Goal: Task Accomplishment & Management: Manage account settings

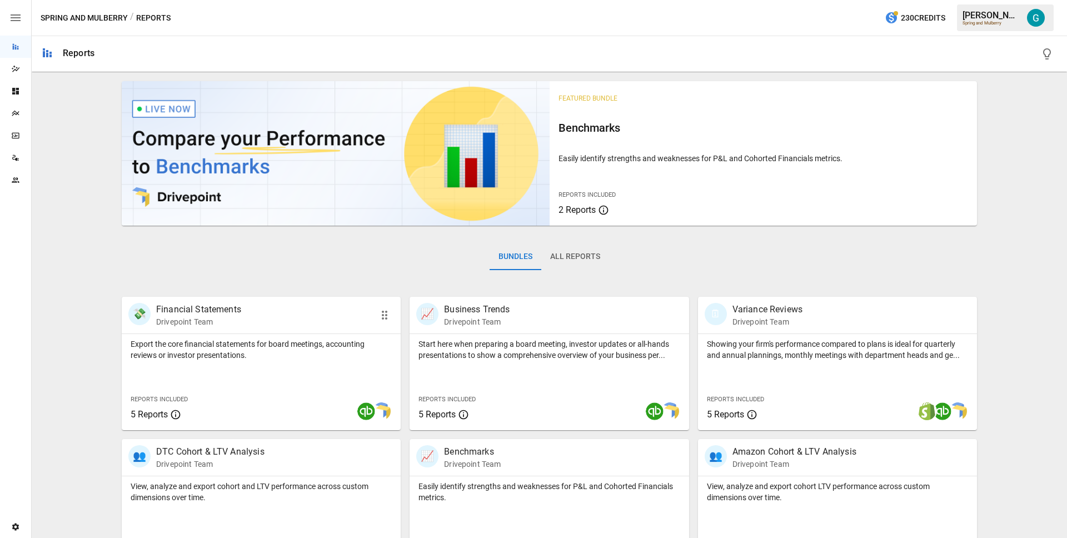
scroll to position [181, 0]
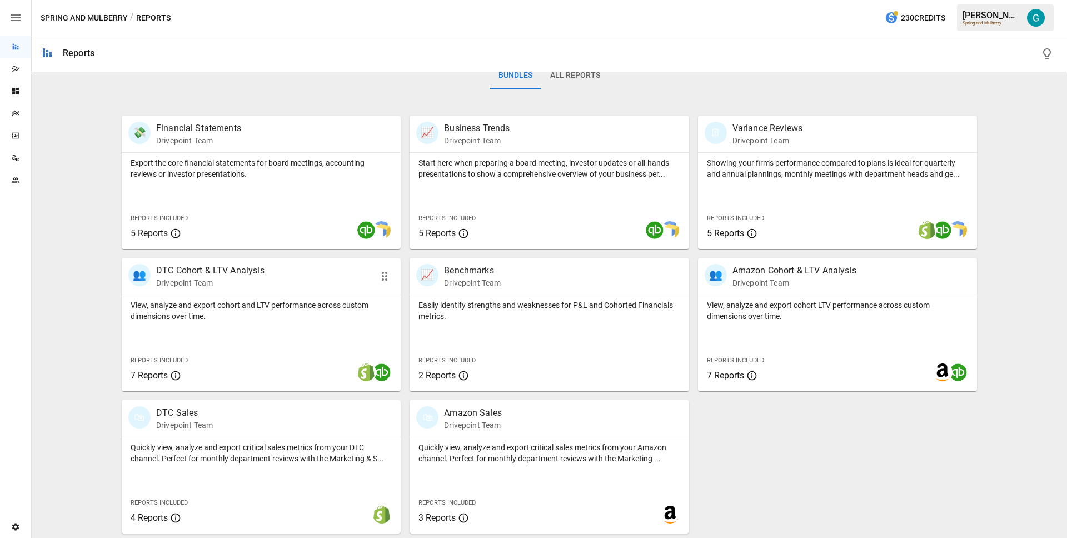
click at [225, 291] on div "👥 DTC Cohort & LTV Analysis Drivepoint Team" at bounding box center [261, 276] width 279 height 37
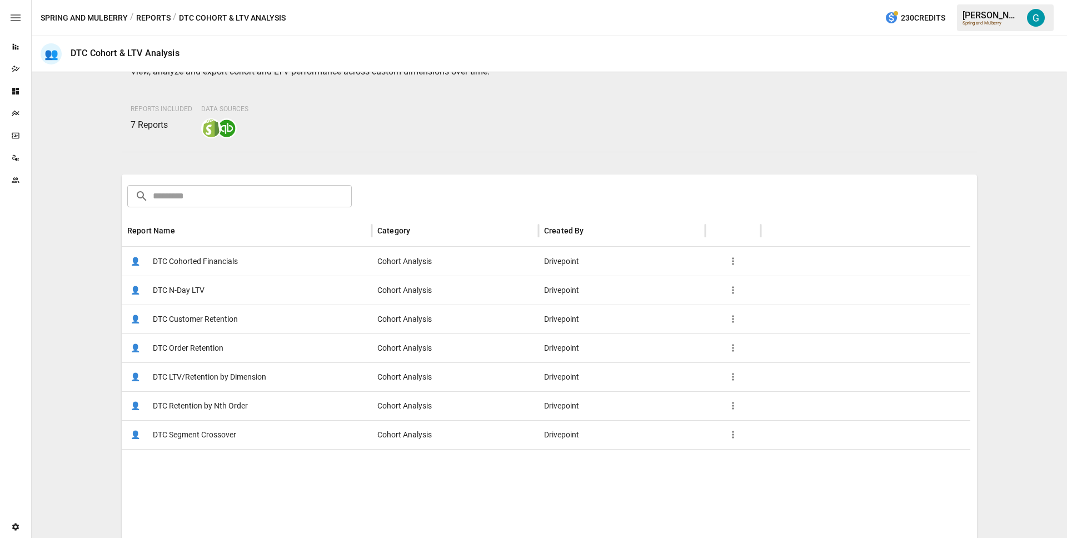
scroll to position [160, 0]
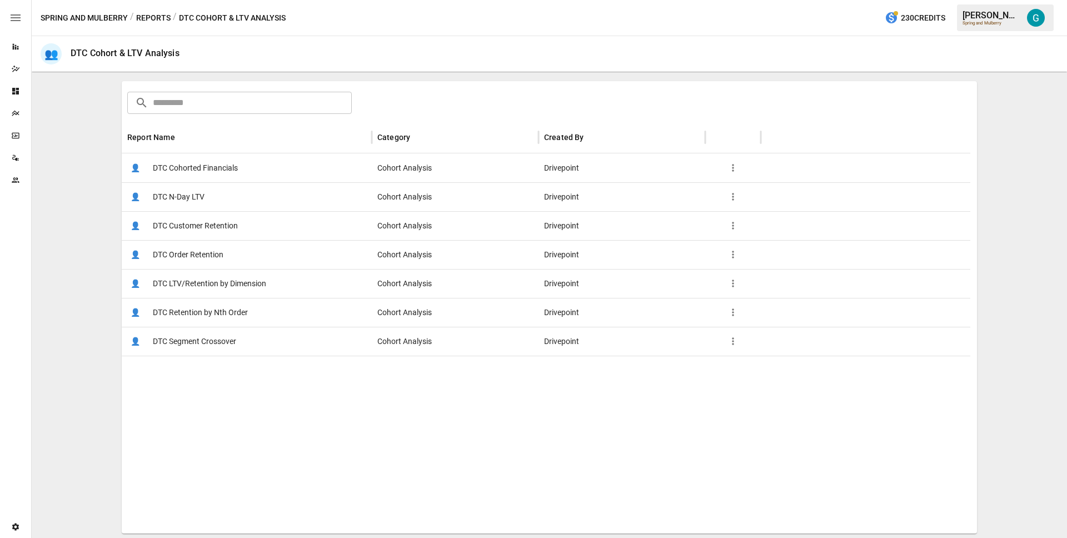
click at [212, 311] on span "DTC Retention by Nth Order" at bounding box center [200, 313] width 95 height 28
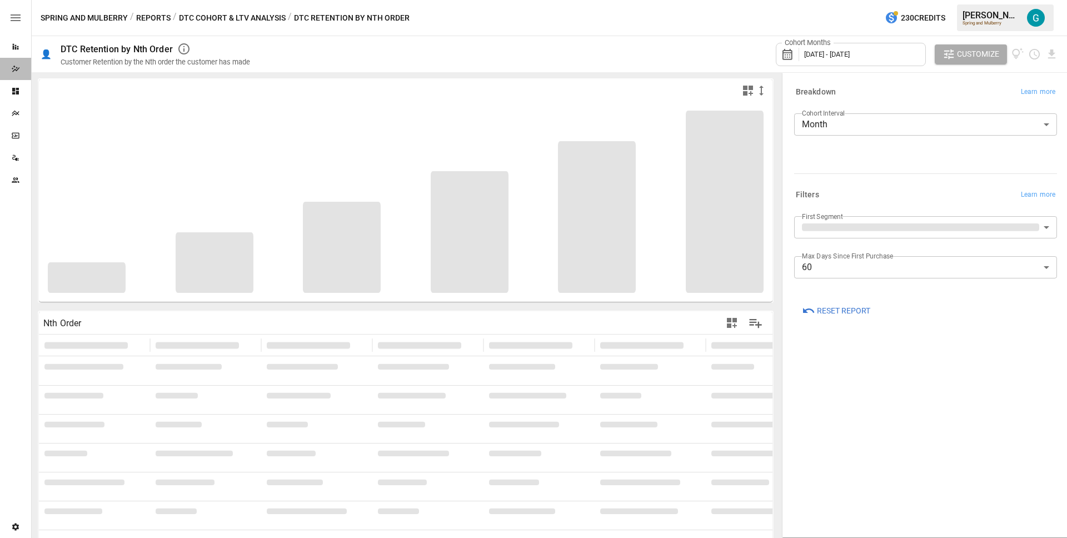
click at [9, 74] on div "Dazzler Studio" at bounding box center [15, 69] width 31 height 22
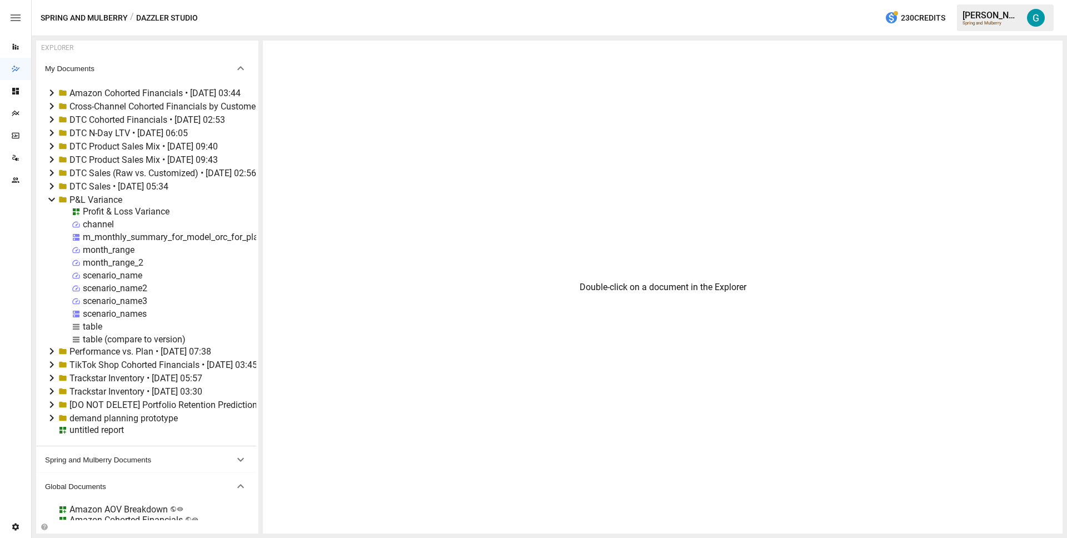
drag, startPoint x: 147, startPoint y: 180, endPoint x: 284, endPoint y: 180, distance: 136.2
click at [284, 180] on div "EXPLORER My Documents Amazon Cohorted Financials • [DATE] 03:44 Cross-Channel C…" at bounding box center [549, 287] width 1027 height 493
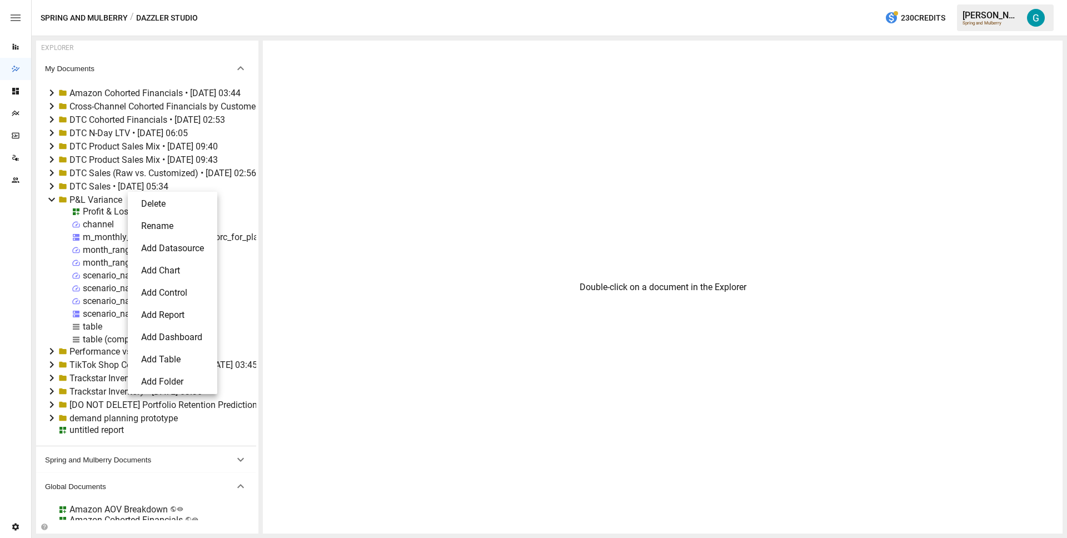
click at [145, 197] on li "Delete" at bounding box center [172, 204] width 81 height 22
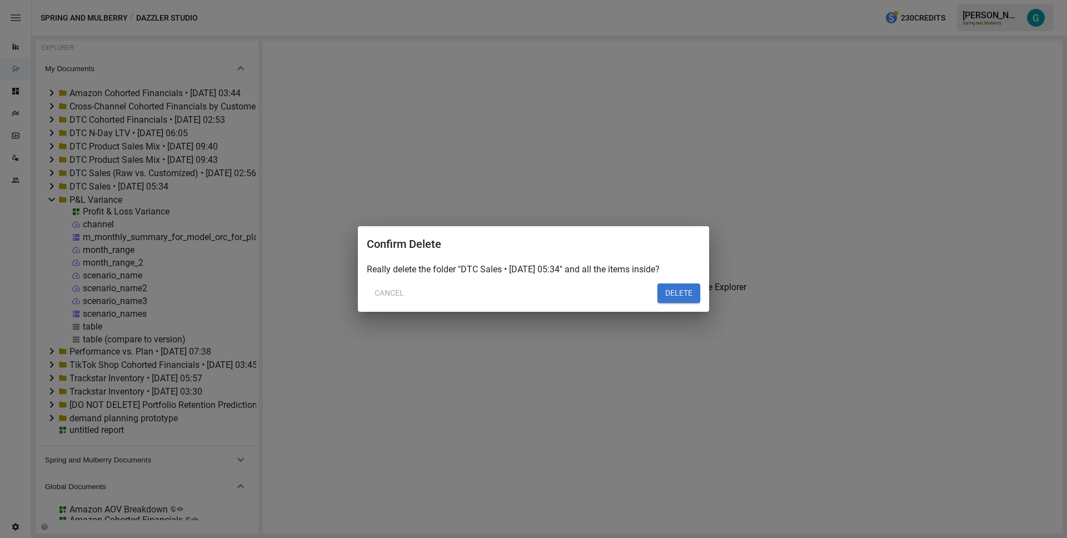
click at [664, 290] on button "DELETE" at bounding box center [679, 294] width 43 height 20
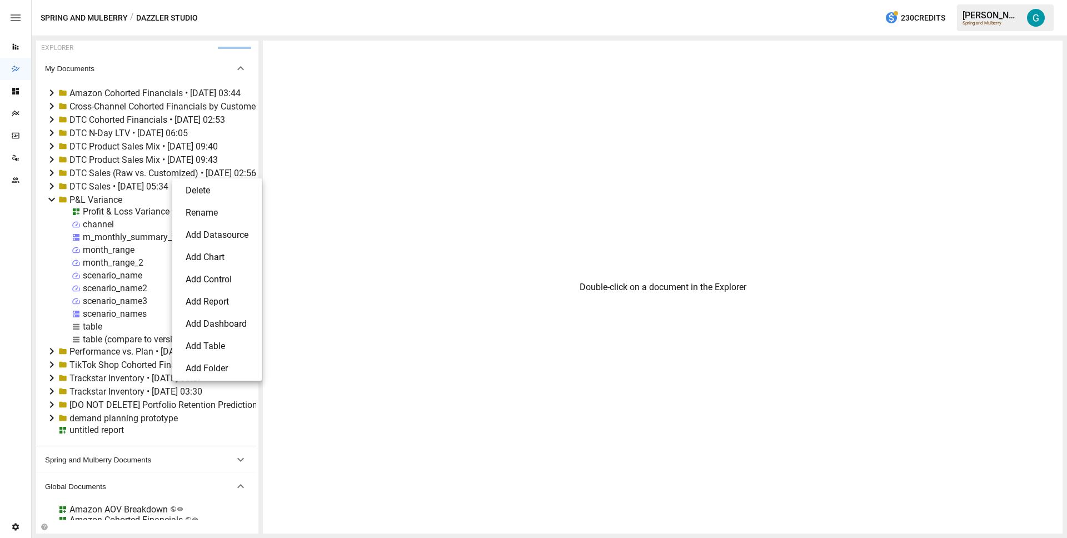
click at [191, 188] on li "Delete" at bounding box center [217, 191] width 81 height 22
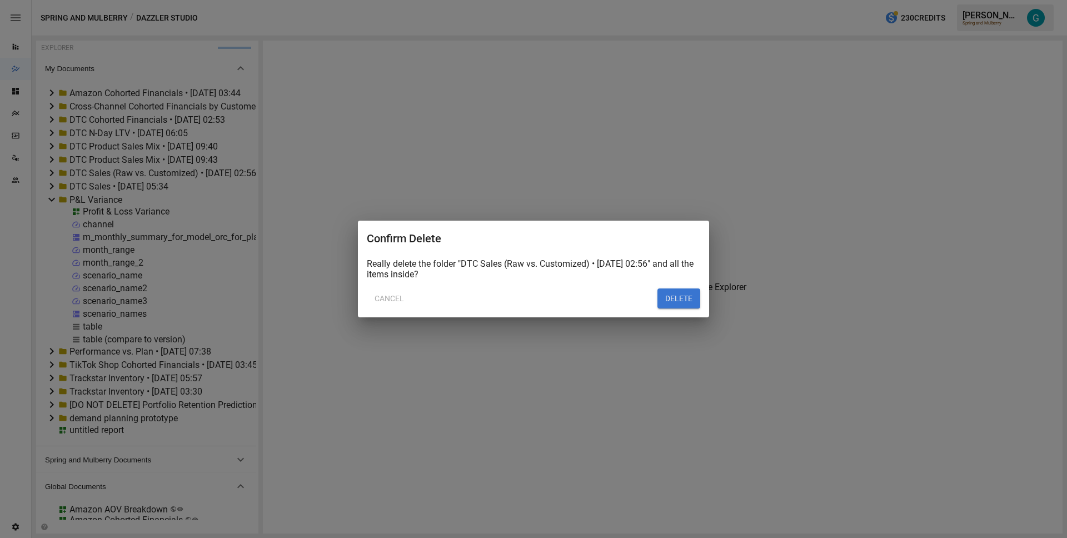
click at [668, 299] on button "DELETE" at bounding box center [679, 299] width 43 height 20
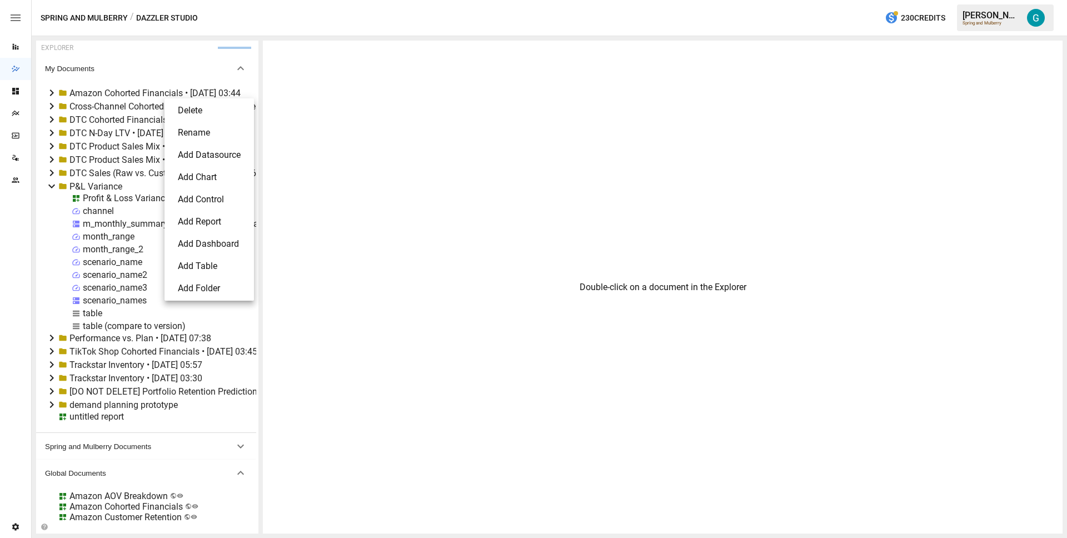
click at [214, 109] on li "Delete" at bounding box center [209, 111] width 81 height 22
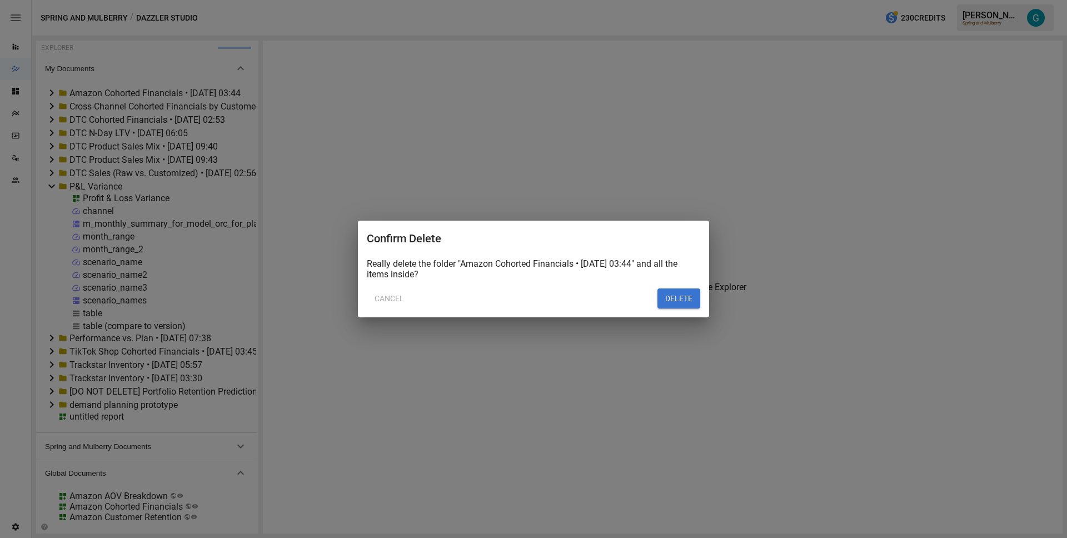
click at [668, 300] on button "DELETE" at bounding box center [679, 299] width 43 height 20
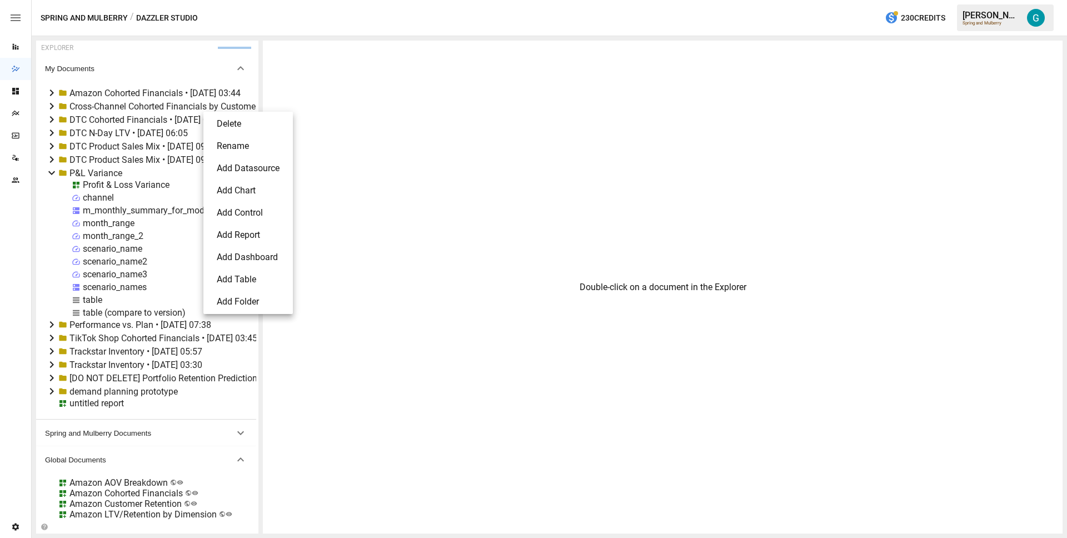
click at [222, 122] on li "Delete" at bounding box center [248, 124] width 81 height 22
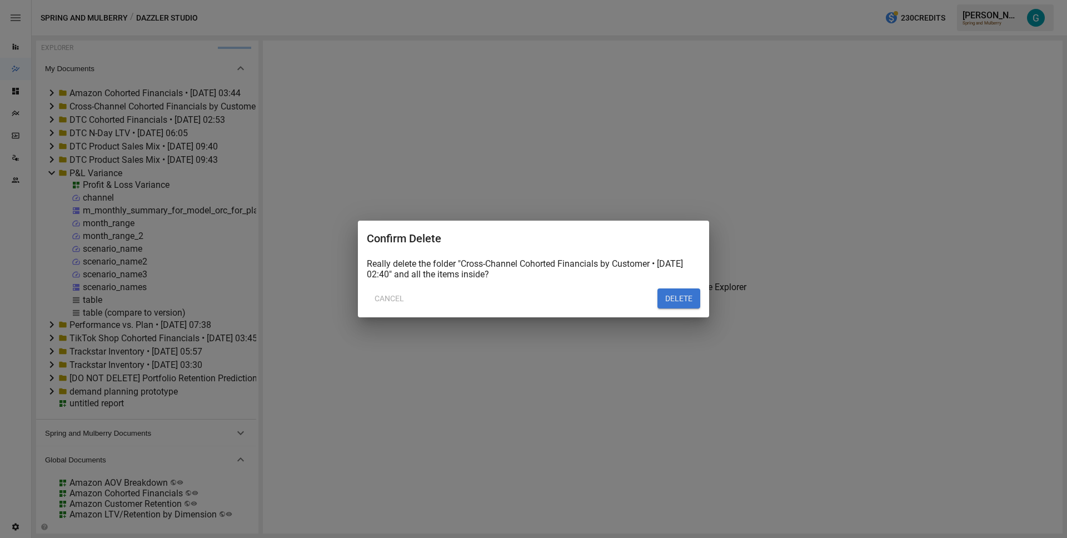
click at [689, 296] on button "DELETE" at bounding box center [679, 299] width 43 height 20
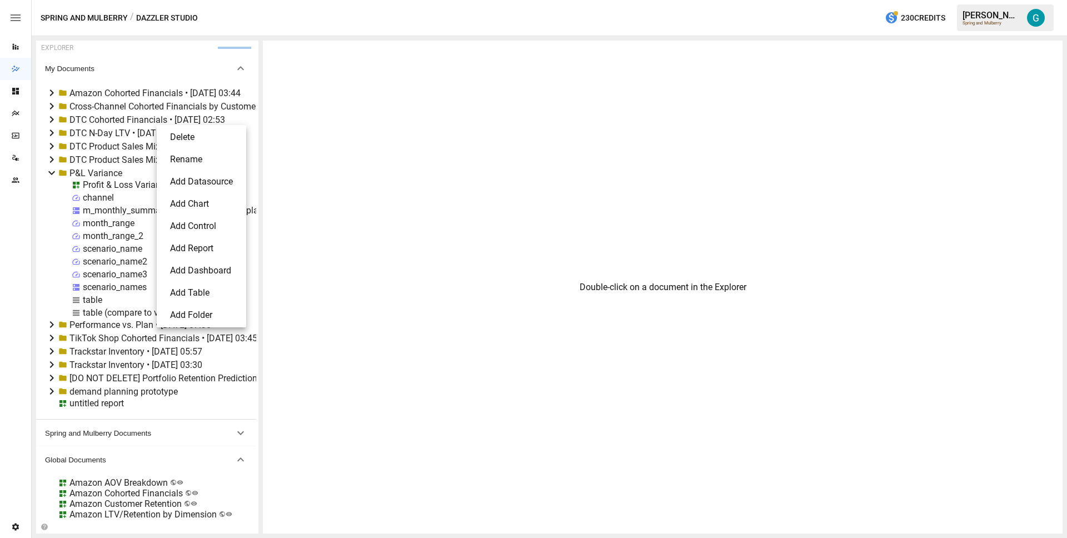
click at [178, 135] on li "Delete" at bounding box center [201, 137] width 81 height 22
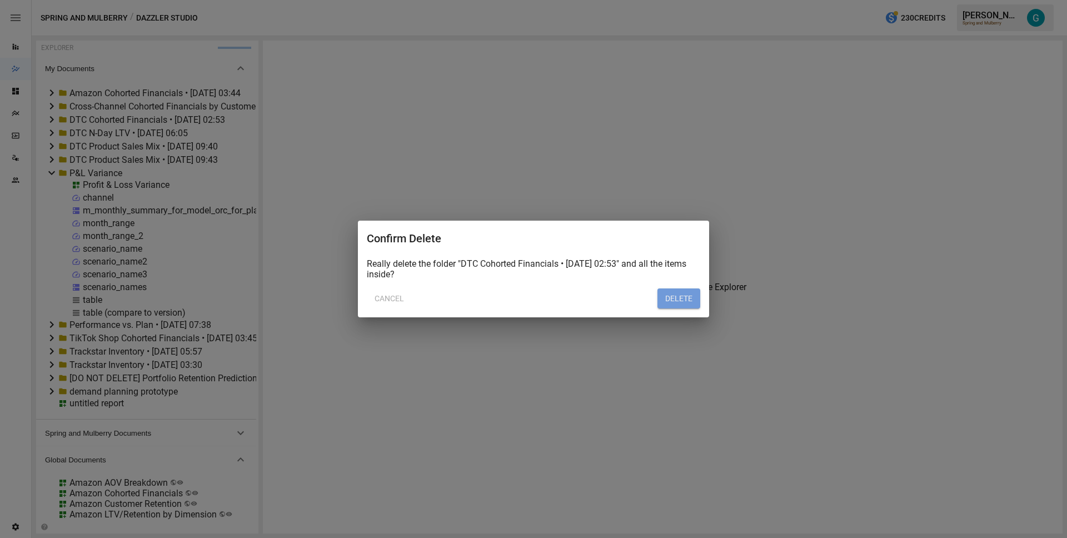
click at [688, 293] on button "DELETE" at bounding box center [679, 299] width 43 height 20
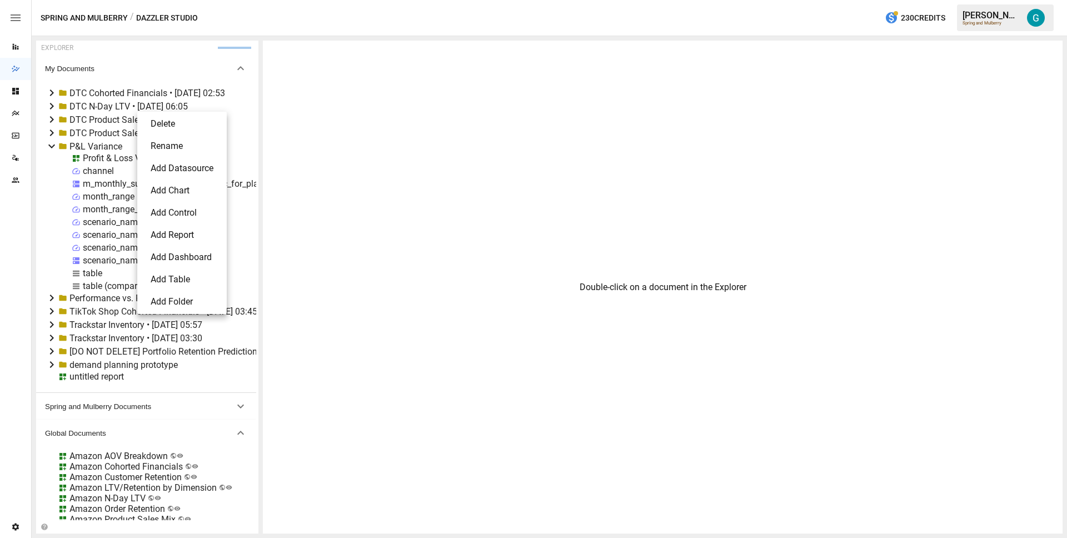
click at [178, 125] on li "Delete" at bounding box center [182, 124] width 81 height 22
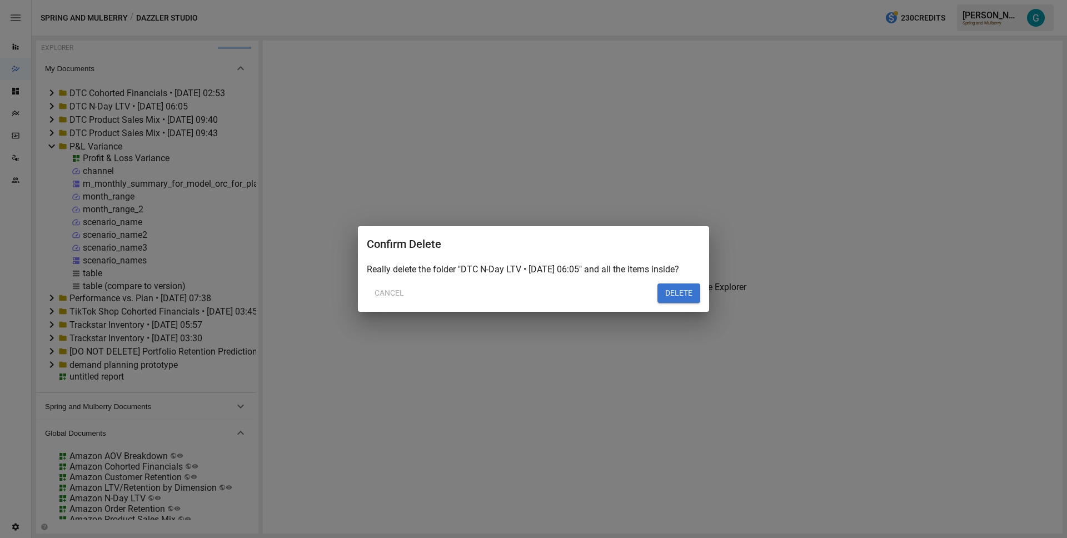
click at [682, 292] on button "DELETE" at bounding box center [679, 294] width 43 height 20
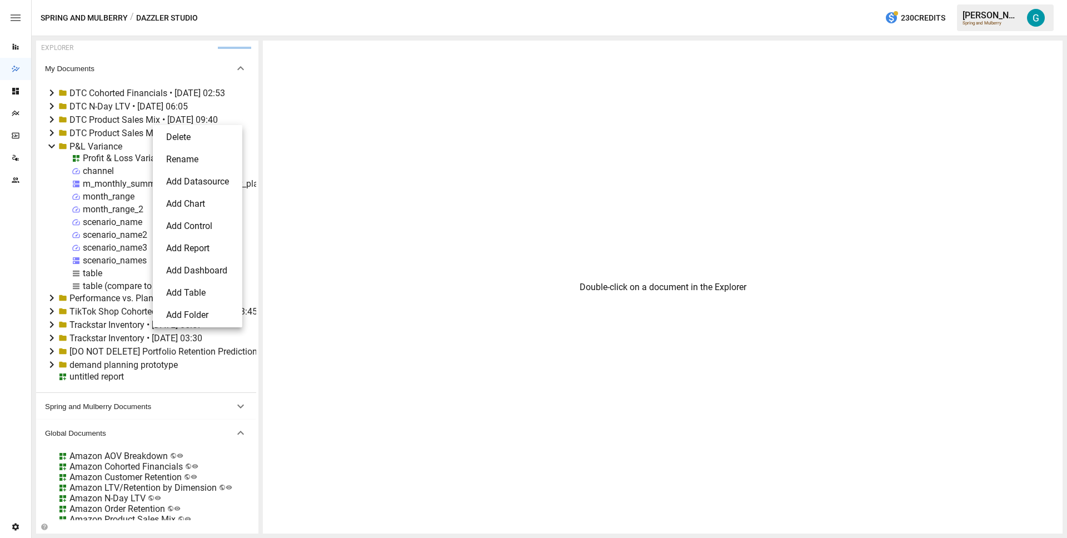
click at [185, 135] on li "Delete" at bounding box center [197, 137] width 81 height 22
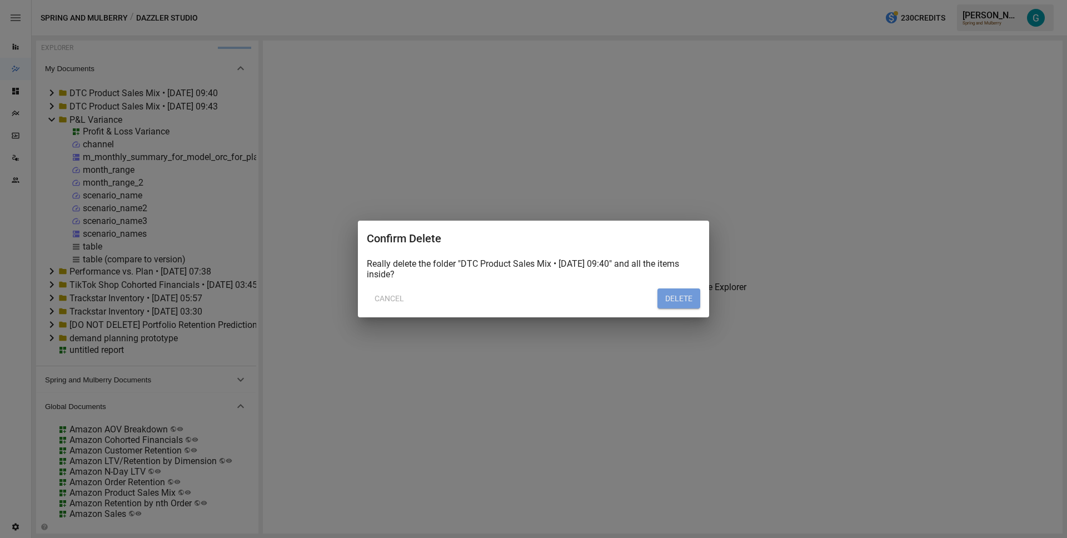
click at [685, 301] on button "DELETE" at bounding box center [679, 299] width 43 height 20
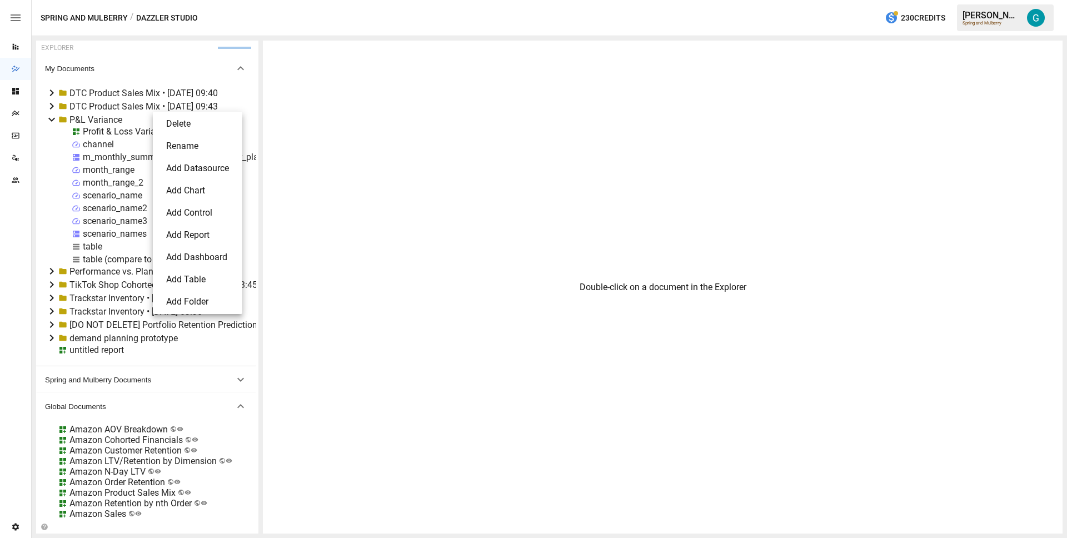
click at [177, 122] on li "Delete" at bounding box center [197, 124] width 81 height 22
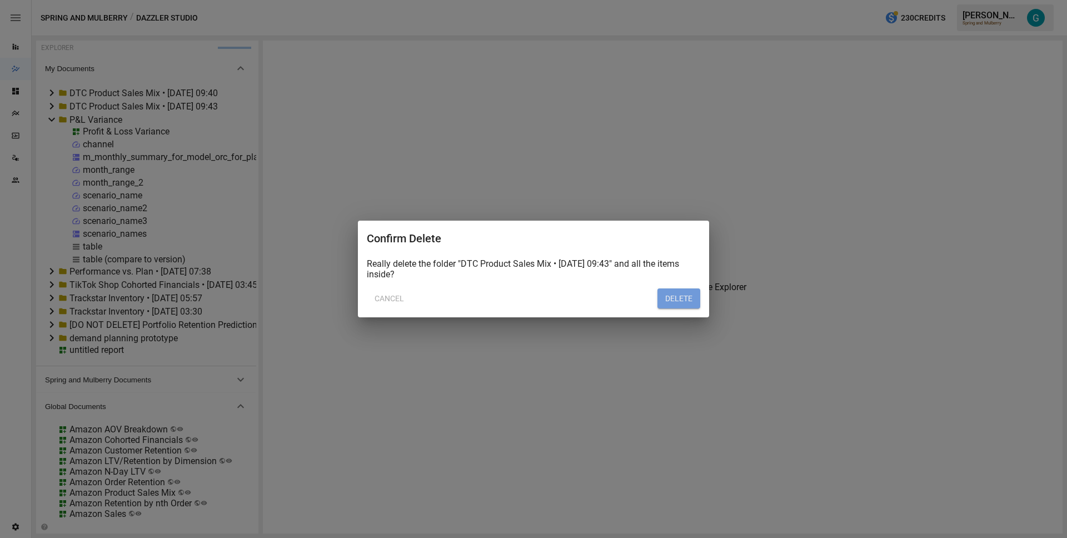
click at [673, 302] on button "DELETE" at bounding box center [679, 299] width 43 height 20
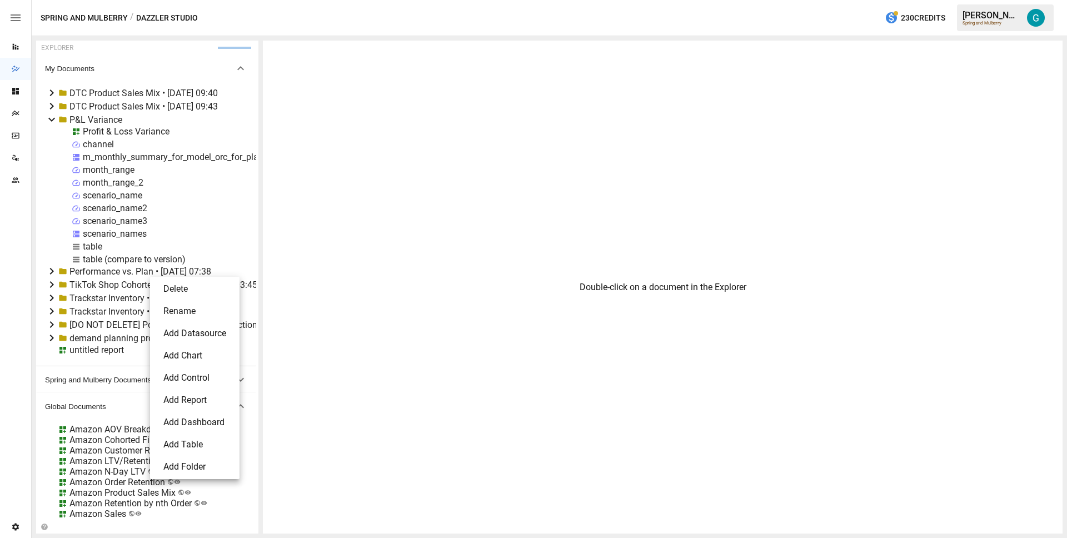
click at [188, 292] on li "Delete" at bounding box center [195, 289] width 81 height 22
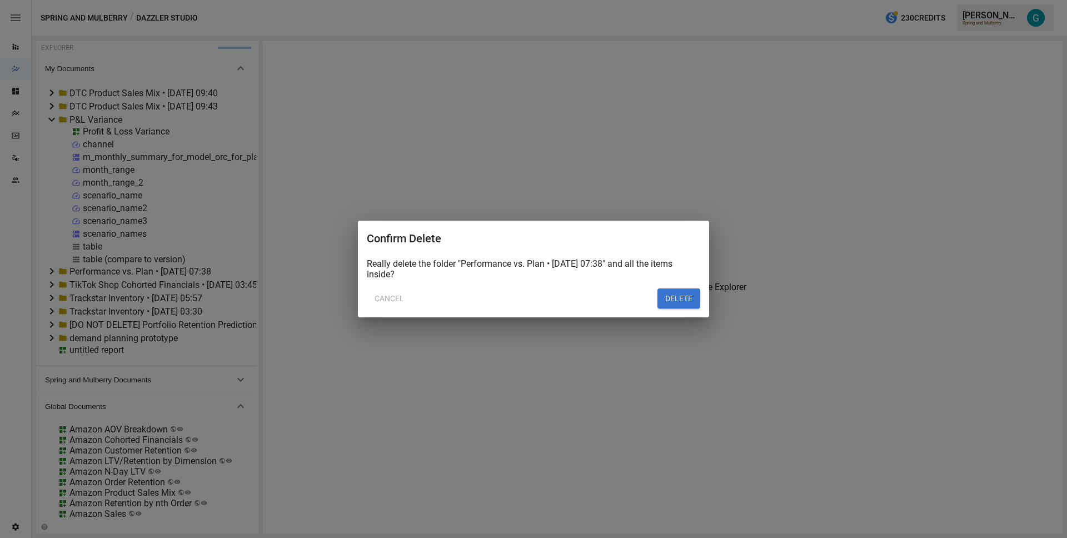
click at [689, 301] on button "DELETE" at bounding box center [679, 299] width 43 height 20
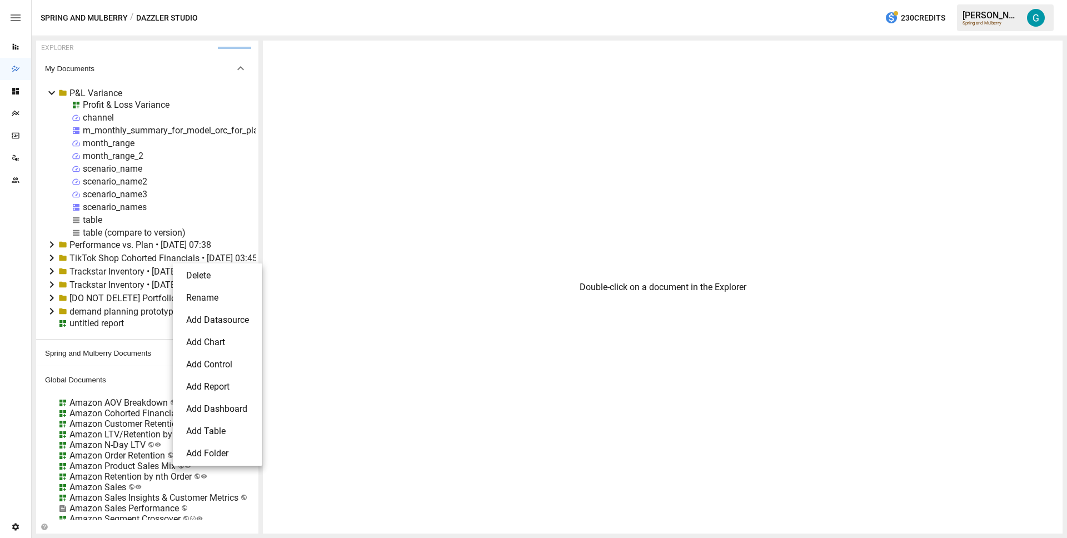
click at [216, 279] on li "Delete" at bounding box center [217, 276] width 81 height 22
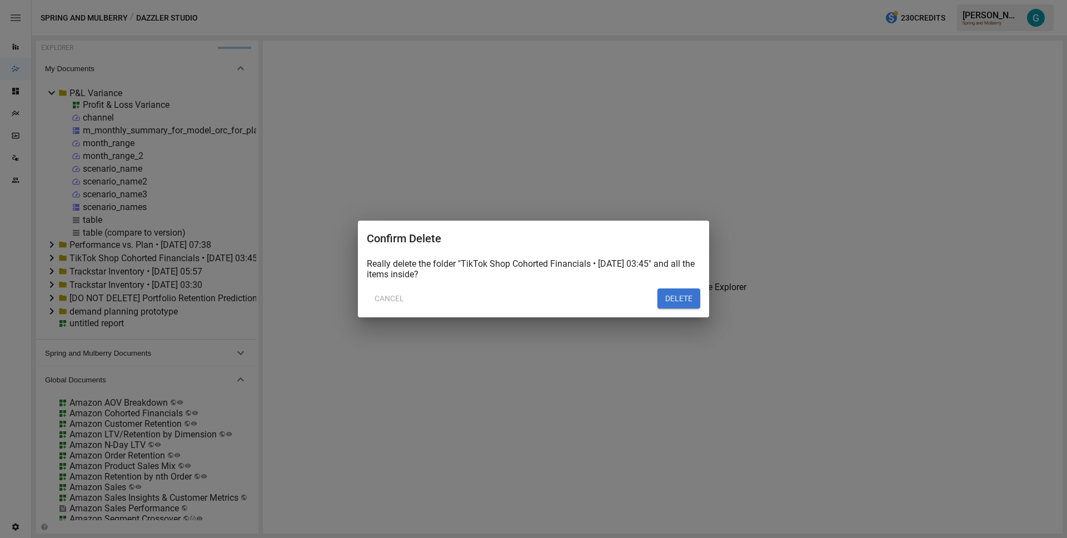
drag, startPoint x: 653, startPoint y: 301, endPoint x: 661, endPoint y: 300, distance: 7.9
click at [654, 301] on div "Cancel DELETE" at bounding box center [534, 294] width 334 height 29
click at [669, 299] on button "DELETE" at bounding box center [679, 299] width 43 height 20
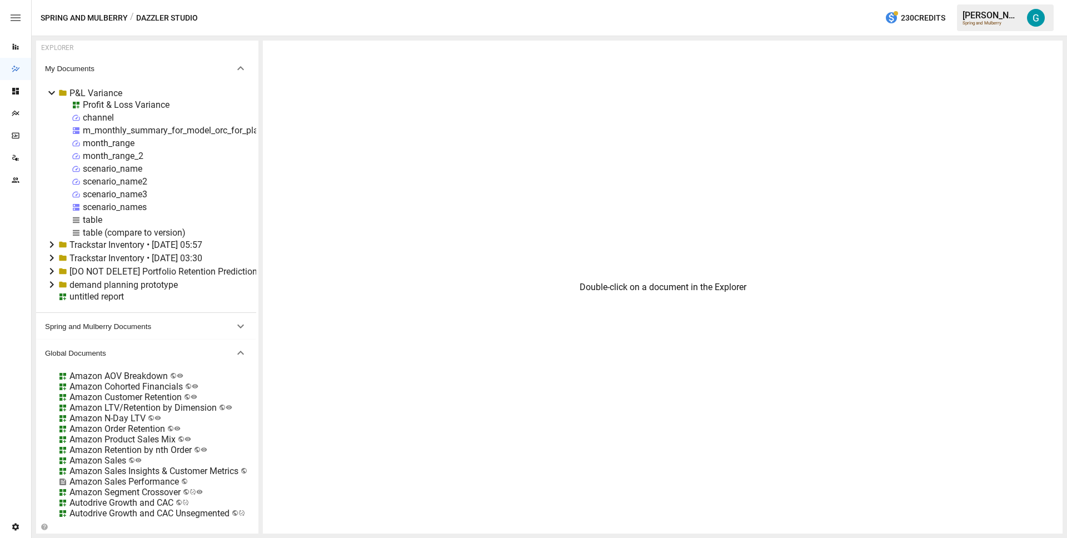
click at [52, 257] on icon at bounding box center [52, 258] width 4 height 7
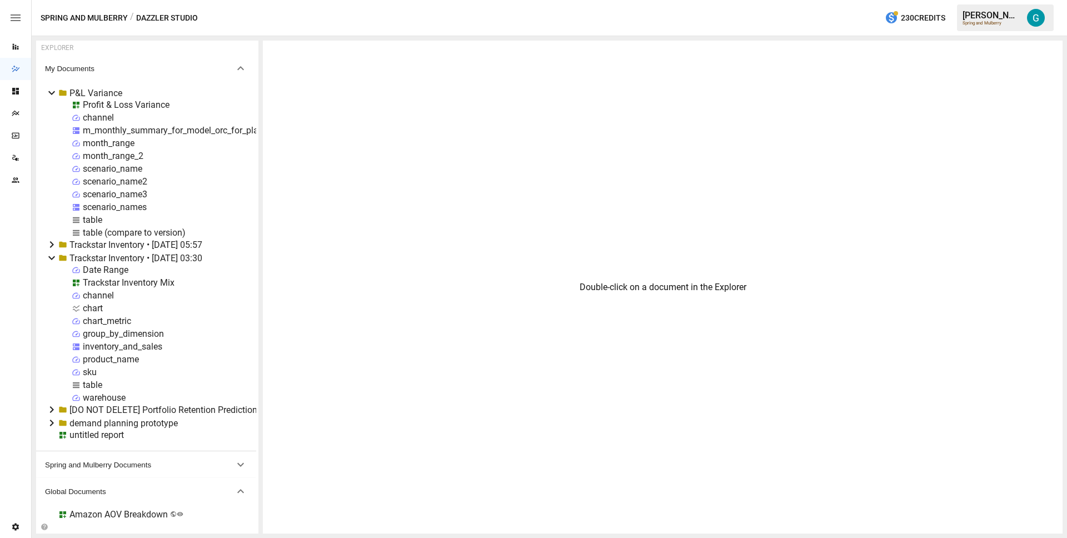
click at [52, 257] on icon at bounding box center [51, 257] width 13 height 13
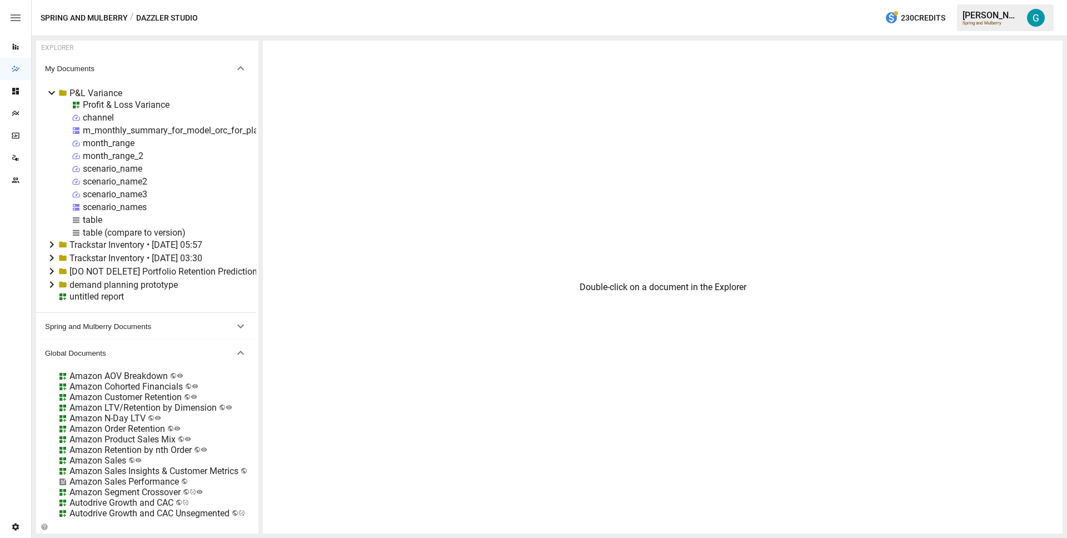
click at [54, 243] on icon at bounding box center [51, 244] width 13 height 13
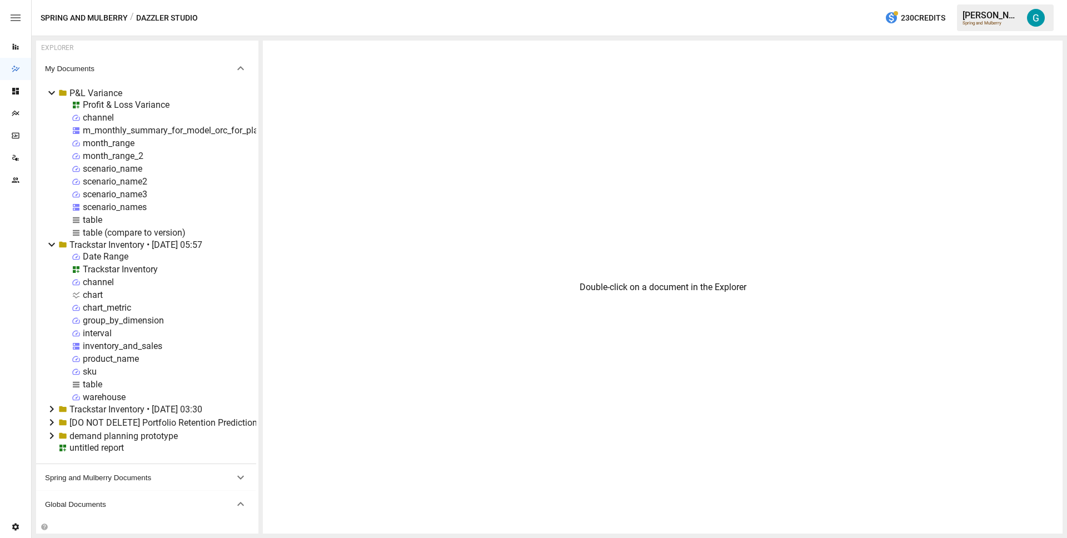
click at [53, 243] on icon at bounding box center [51, 245] width 7 height 4
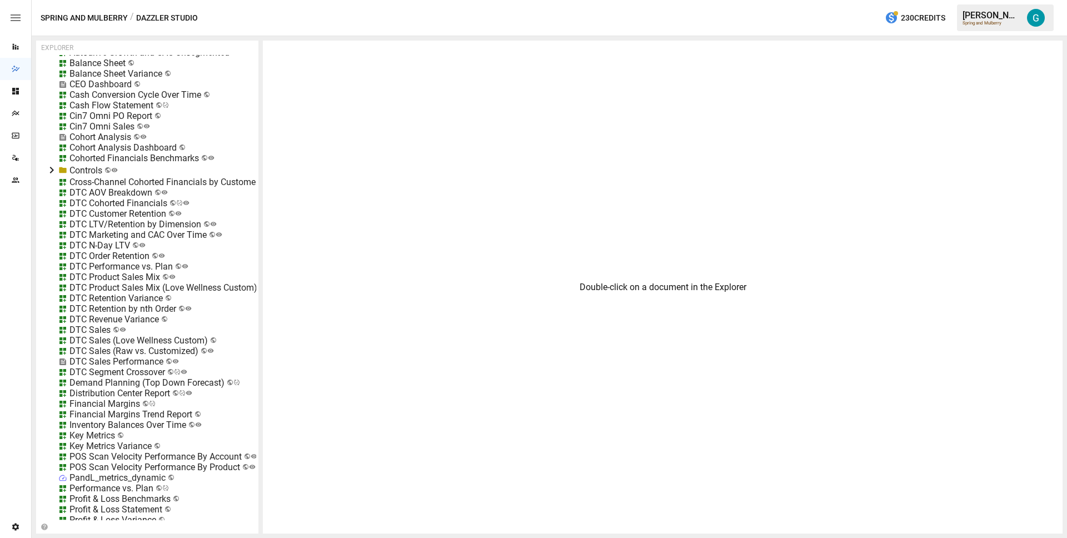
scroll to position [456, 0]
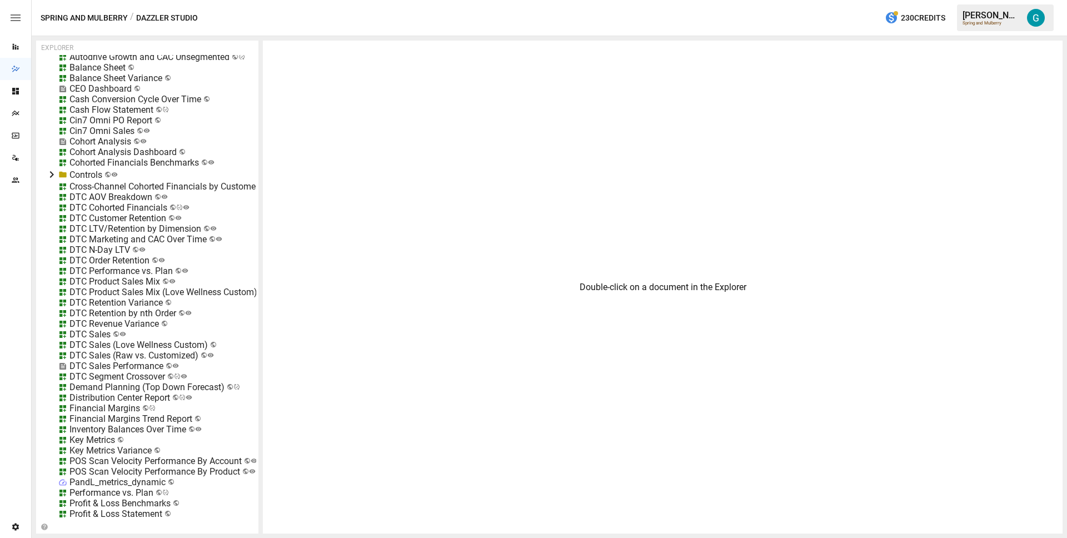
click at [110, 385] on div "Demand Planning (Top Down Forecast)" at bounding box center [146, 387] width 155 height 11
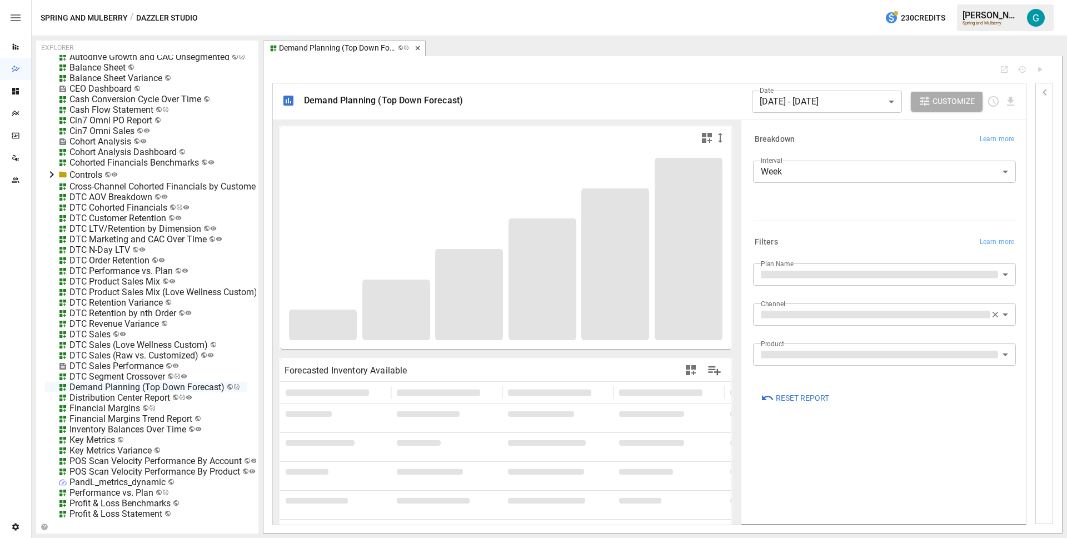
click at [417, 49] on icon "button" at bounding box center [418, 48] width 8 height 8
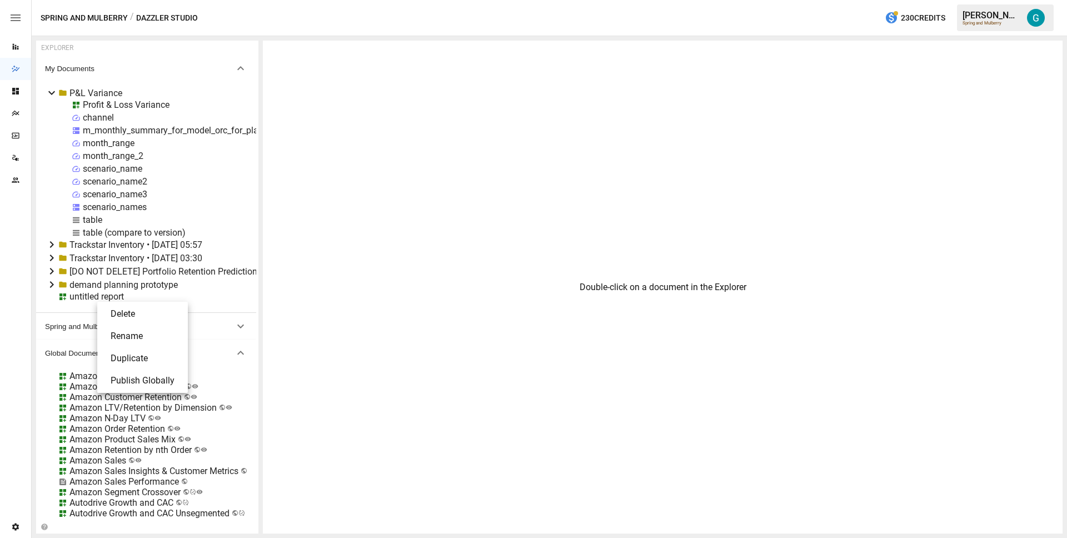
click at [115, 309] on li "Delete" at bounding box center [143, 314] width 82 height 22
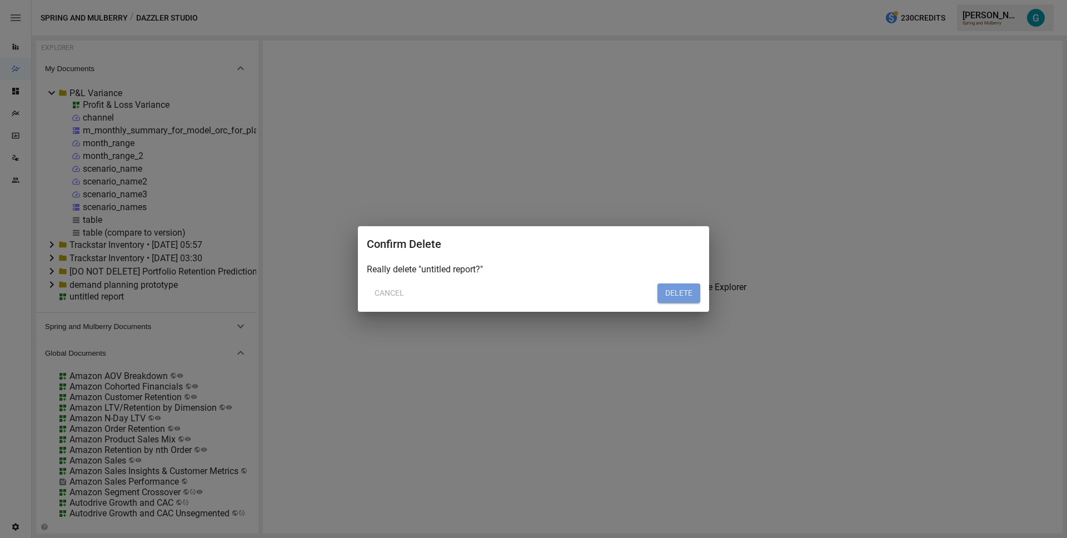
click at [677, 294] on button "DELETE" at bounding box center [679, 294] width 43 height 20
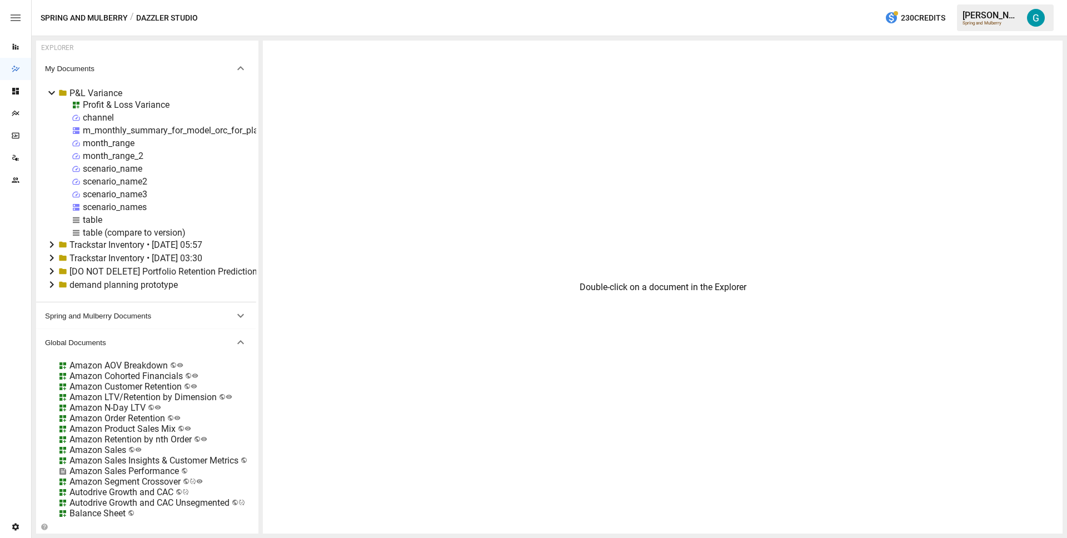
click at [51, 284] on icon at bounding box center [51, 284] width 13 height 13
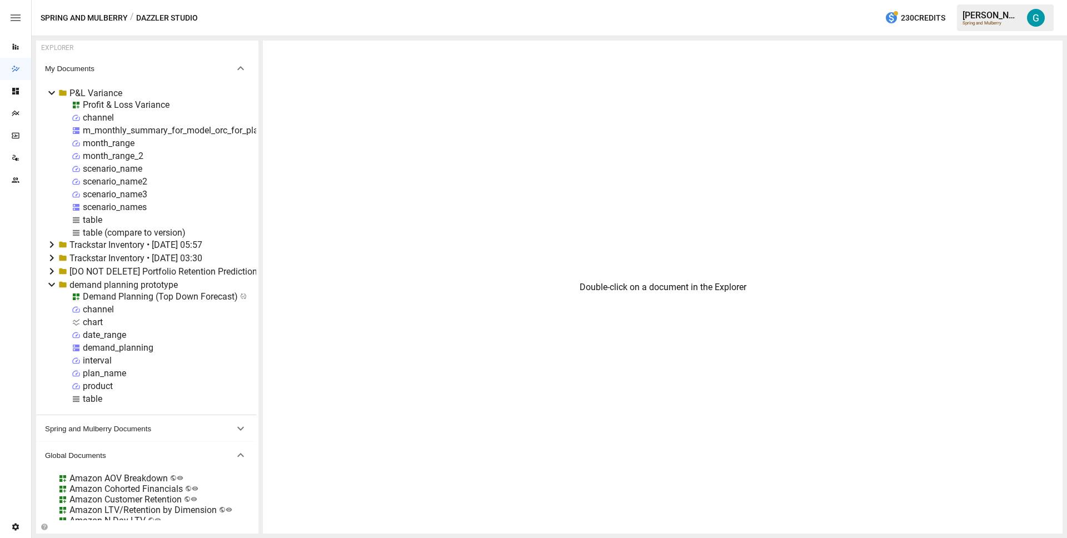
click at [52, 284] on icon at bounding box center [51, 284] width 13 height 13
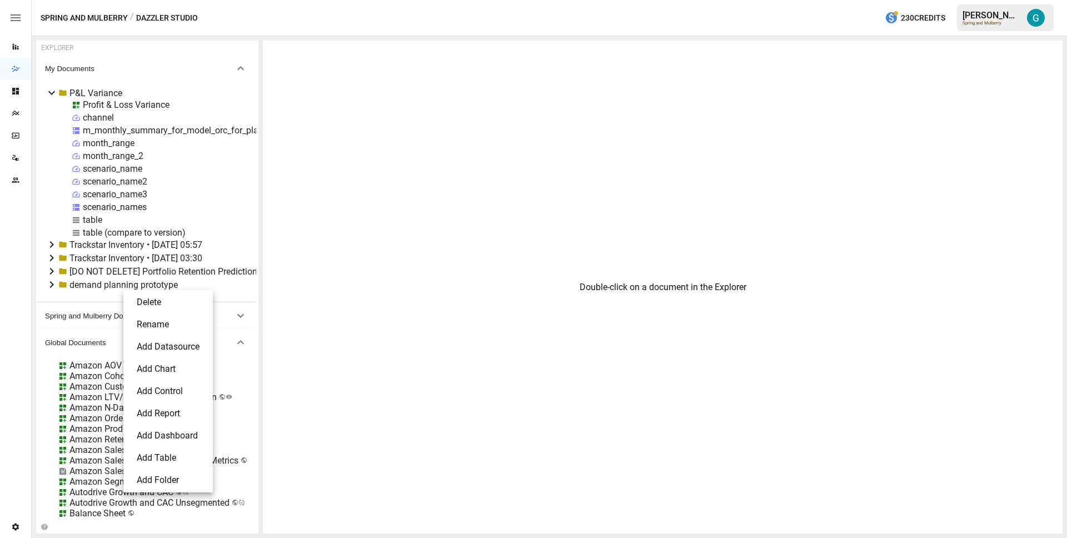
click at [150, 301] on li "Delete" at bounding box center [168, 302] width 81 height 22
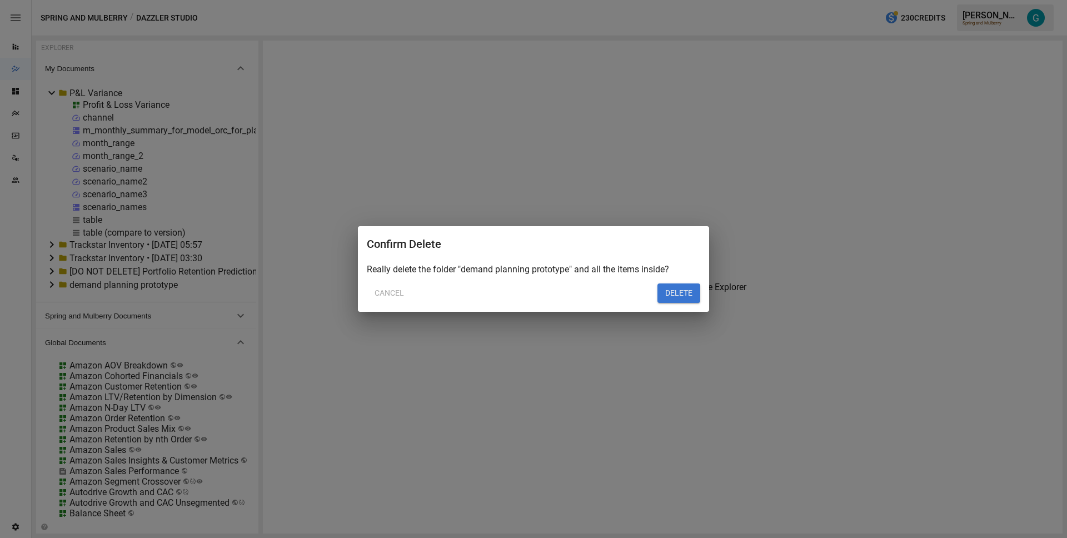
click at [692, 296] on button "DELETE" at bounding box center [679, 294] width 43 height 20
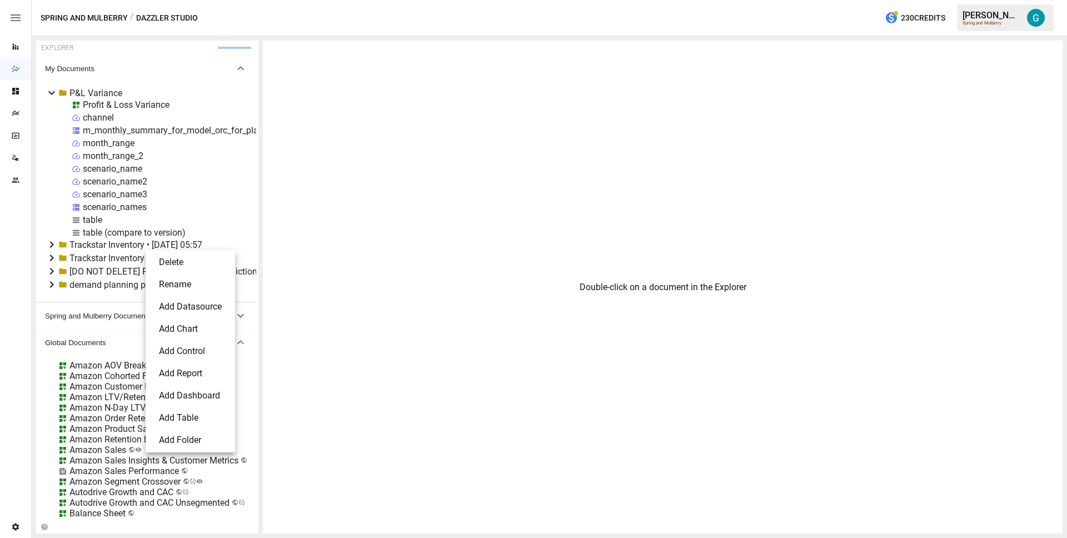
click at [158, 255] on li "Delete" at bounding box center [190, 262] width 81 height 22
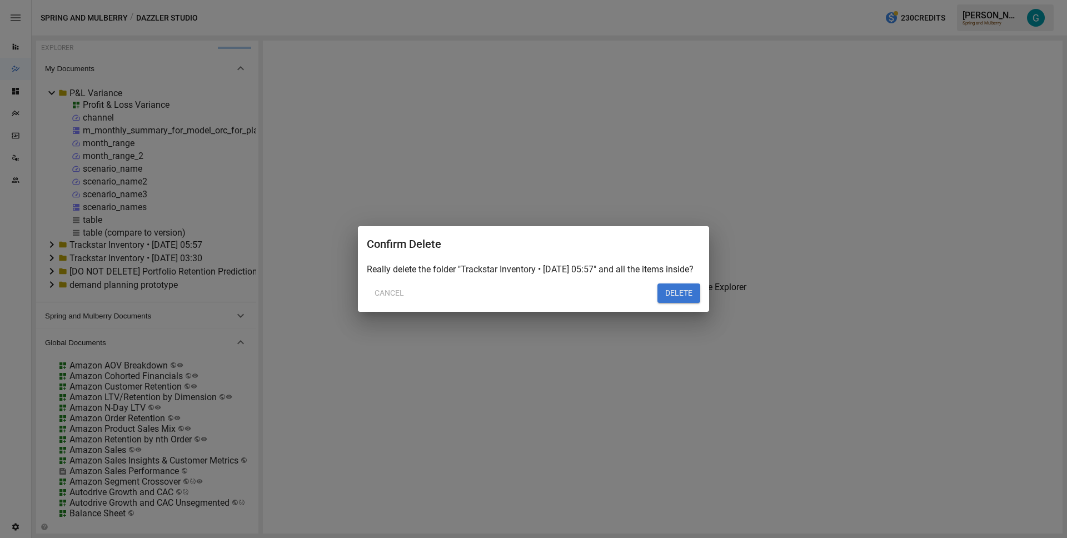
click at [672, 294] on button "DELETE" at bounding box center [679, 294] width 43 height 20
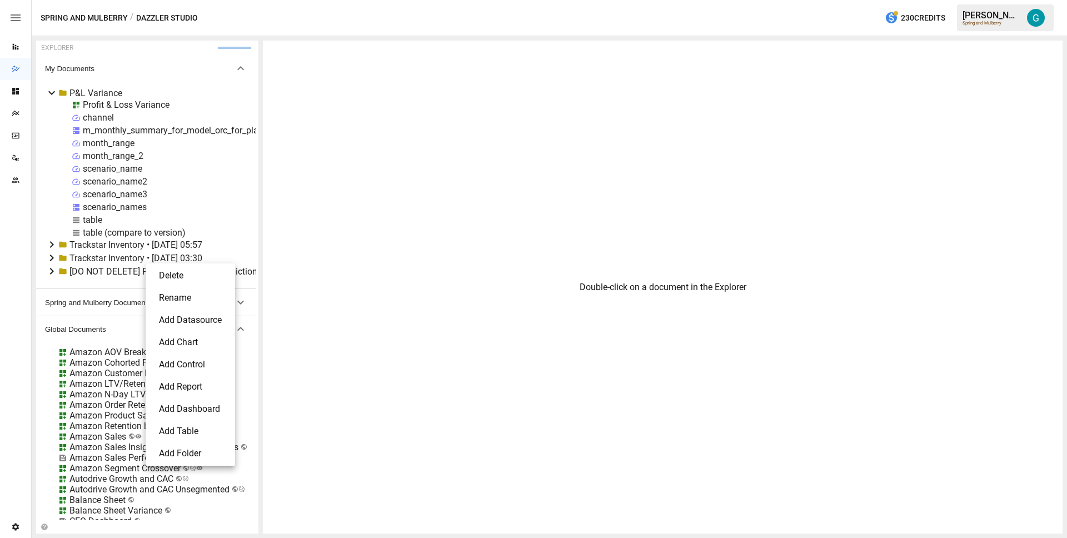
click at [188, 277] on li "Delete" at bounding box center [190, 276] width 81 height 22
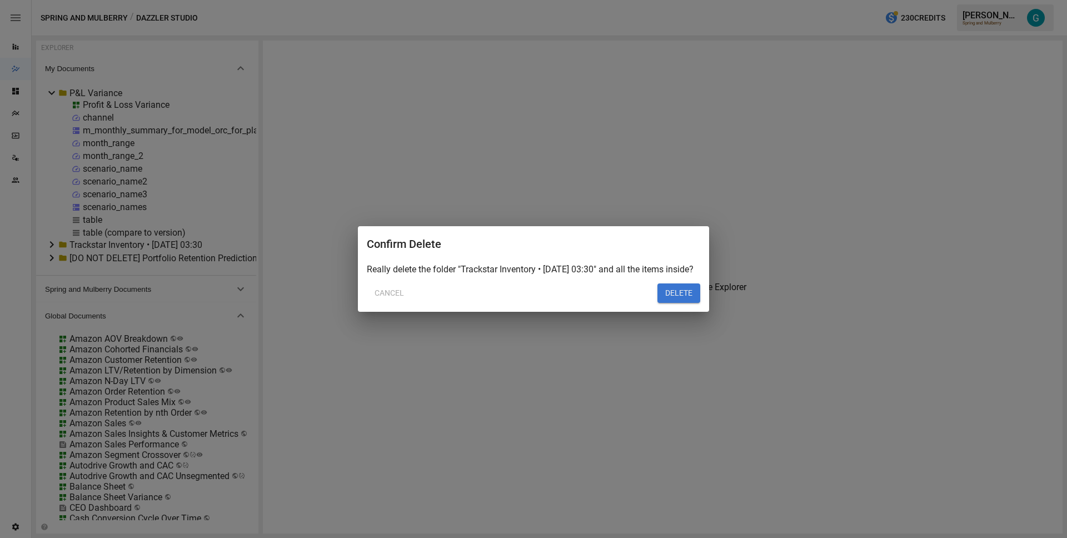
click at [679, 299] on button "DELETE" at bounding box center [679, 294] width 43 height 20
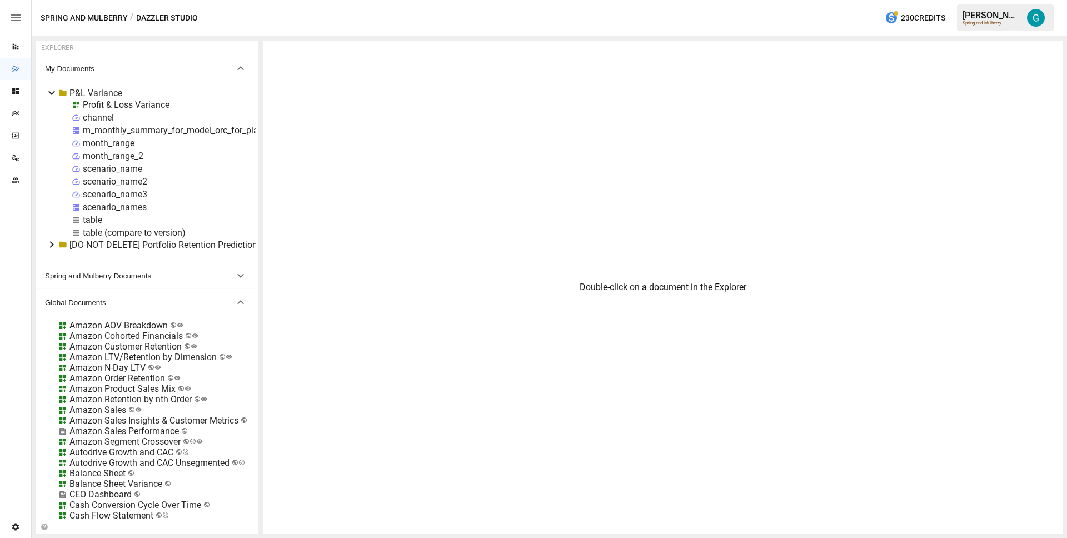
click at [390, 171] on div "Double-click on a document in the Explorer" at bounding box center [663, 287] width 800 height 493
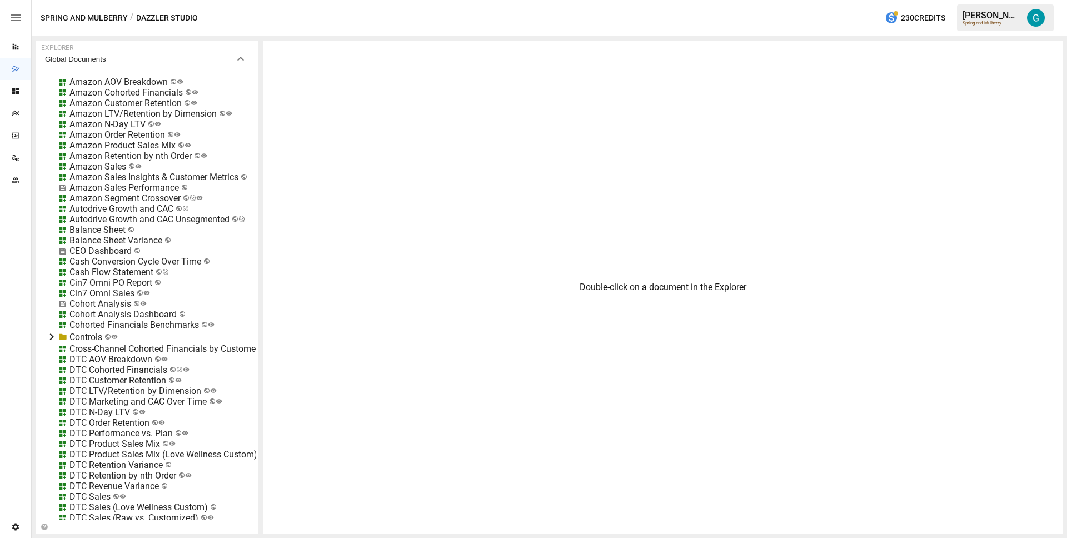
scroll to position [244, 0]
click at [18, 48] on icon "Reports" at bounding box center [16, 47] width 6 height 6
